Goal: Task Accomplishment & Management: Manage account settings

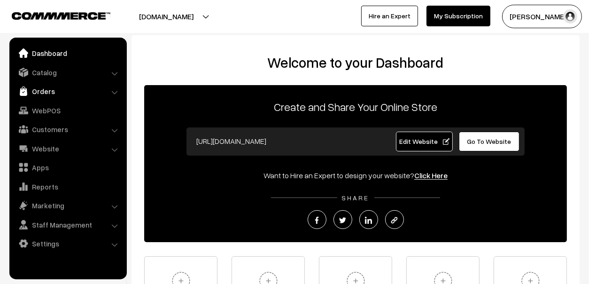
click at [35, 87] on link "Orders" at bounding box center [68, 91] width 112 height 17
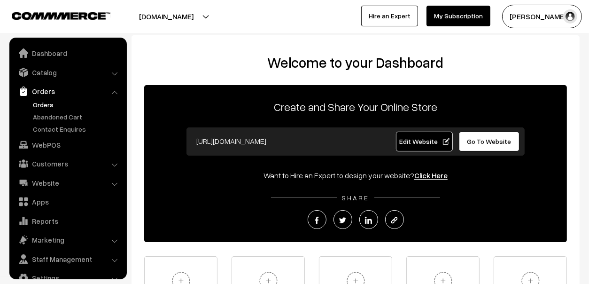
click at [48, 106] on link "Orders" at bounding box center [77, 105] width 93 height 10
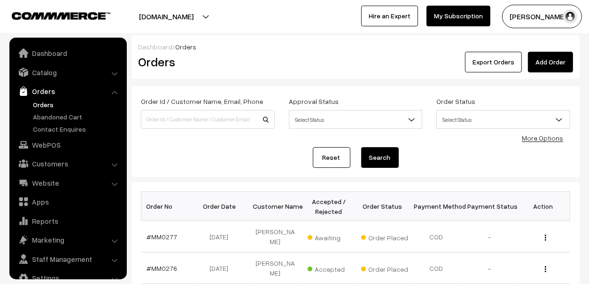
scroll to position [15, 0]
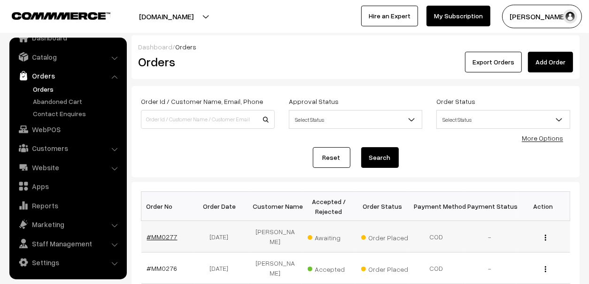
click at [160, 232] on link "#MM0277" at bounding box center [162, 236] width 31 height 8
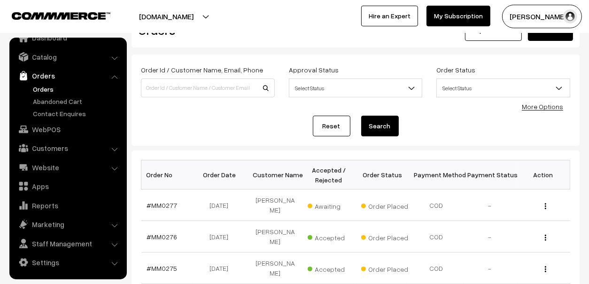
scroll to position [93, 0]
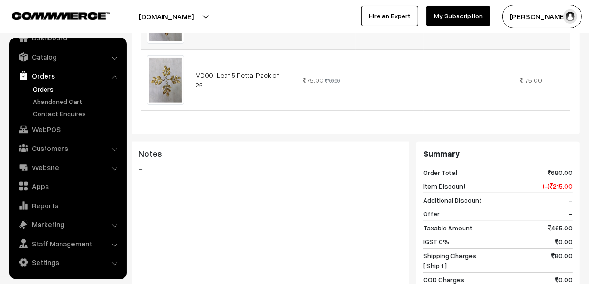
scroll to position [563, 0]
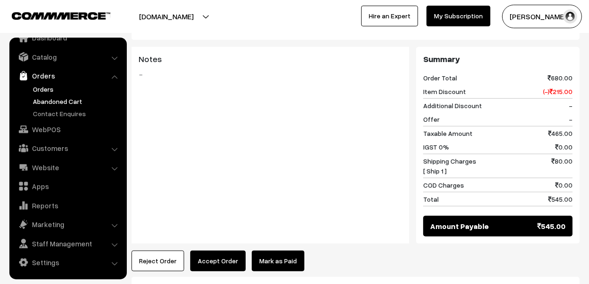
click at [60, 101] on link "Abandoned Cart" at bounding box center [77, 101] width 93 height 10
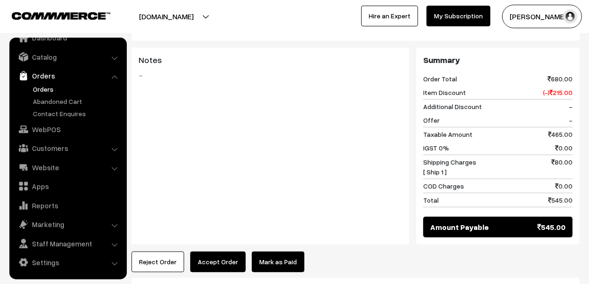
scroll to position [526, 0]
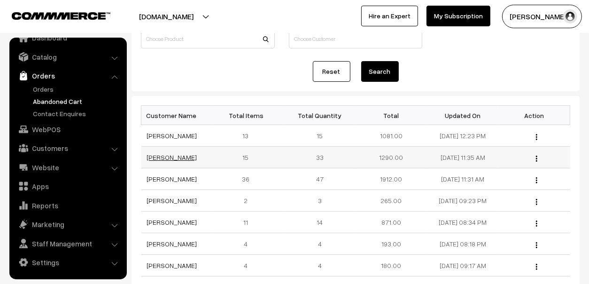
scroll to position [93, 0]
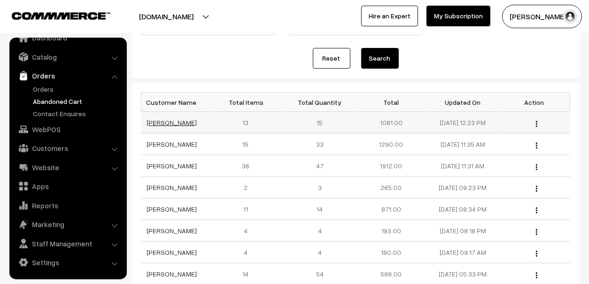
click at [164, 121] on link "Divya devidas Gaikar" at bounding box center [172, 122] width 50 height 8
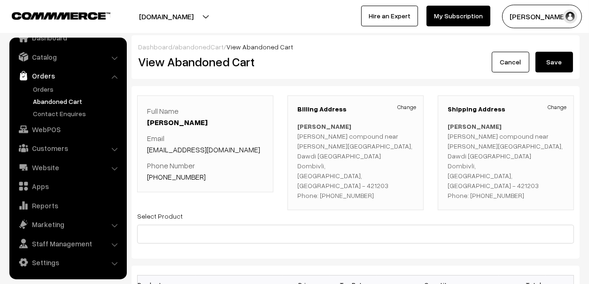
click at [62, 97] on link "Abandoned Cart" at bounding box center [77, 101] width 93 height 10
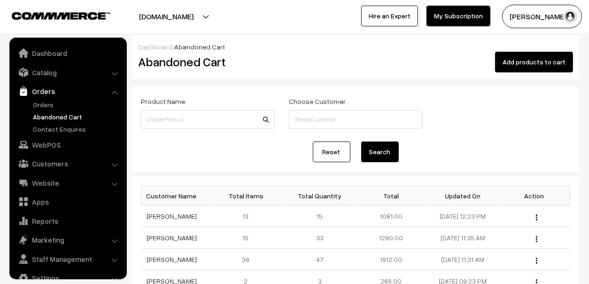
scroll to position [15, 0]
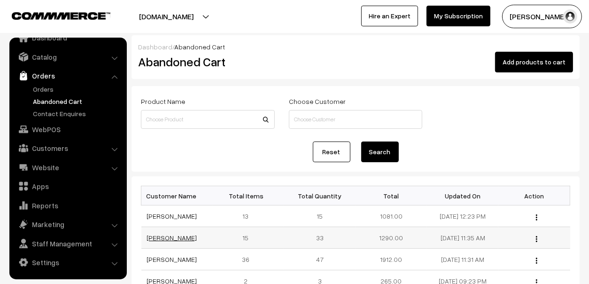
click at [158, 234] on link "Kalpna Brijwasi" at bounding box center [172, 237] width 50 height 8
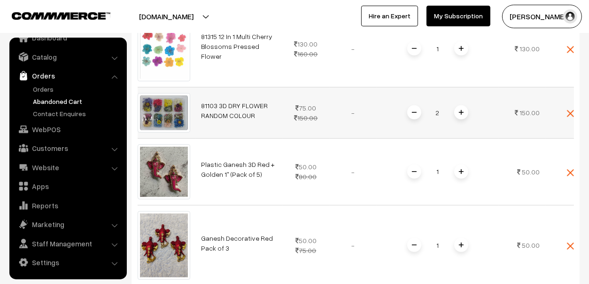
scroll to position [46, 0]
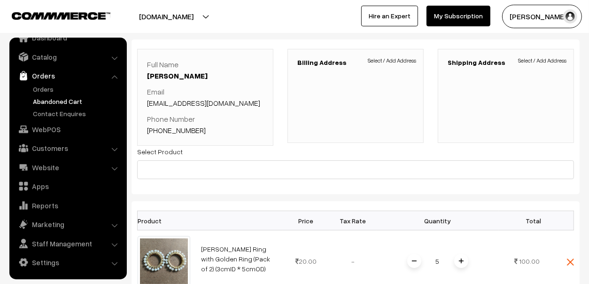
click at [65, 94] on ul "Orders" at bounding box center [68, 101] width 113 height 34
click at [64, 100] on link "Abandoned Cart" at bounding box center [77, 101] width 93 height 10
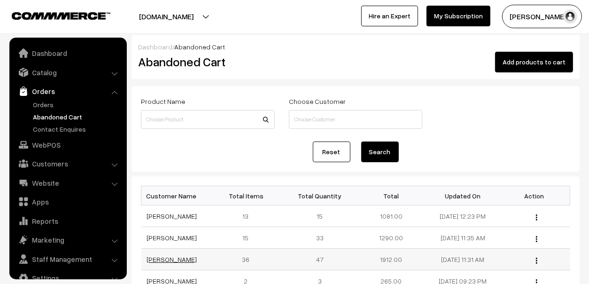
scroll to position [15, 0]
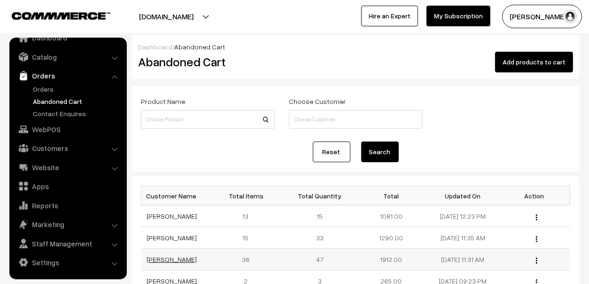
click at [178, 256] on link "[PERSON_NAME]" at bounding box center [172, 259] width 50 height 8
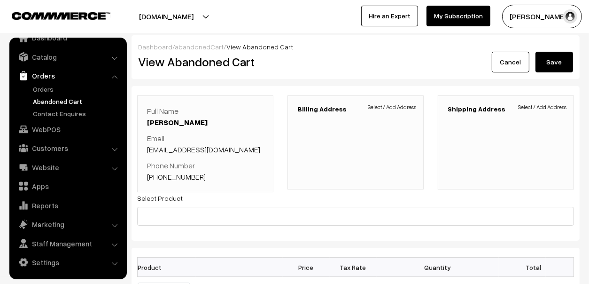
click at [42, 99] on link "Abandoned Cart" at bounding box center [77, 101] width 93 height 10
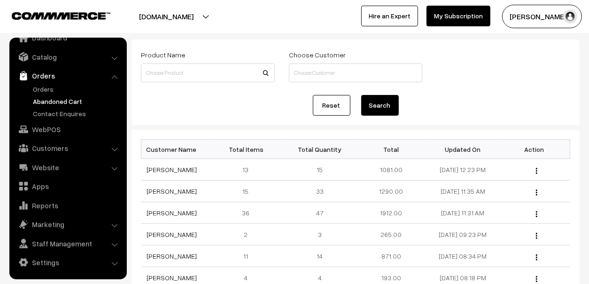
scroll to position [93, 0]
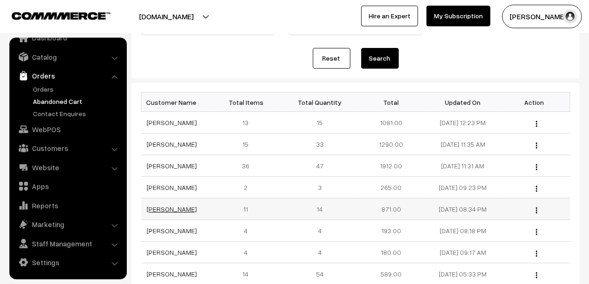
click at [169, 207] on link "[PERSON_NAME]" at bounding box center [172, 209] width 50 height 8
